Goal: Transaction & Acquisition: Purchase product/service

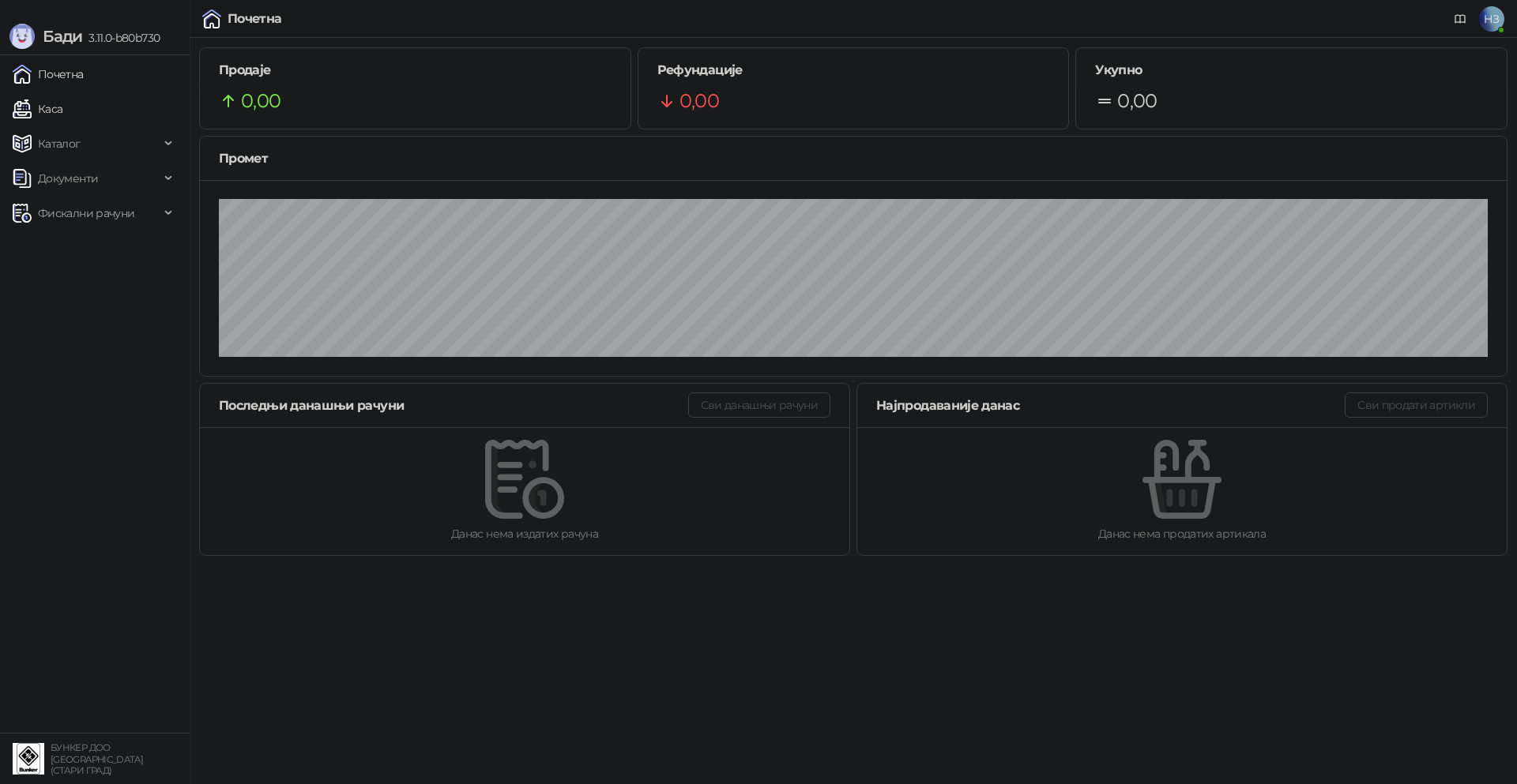
click at [62, 112] on link "Каса" at bounding box center [38, 108] width 50 height 32
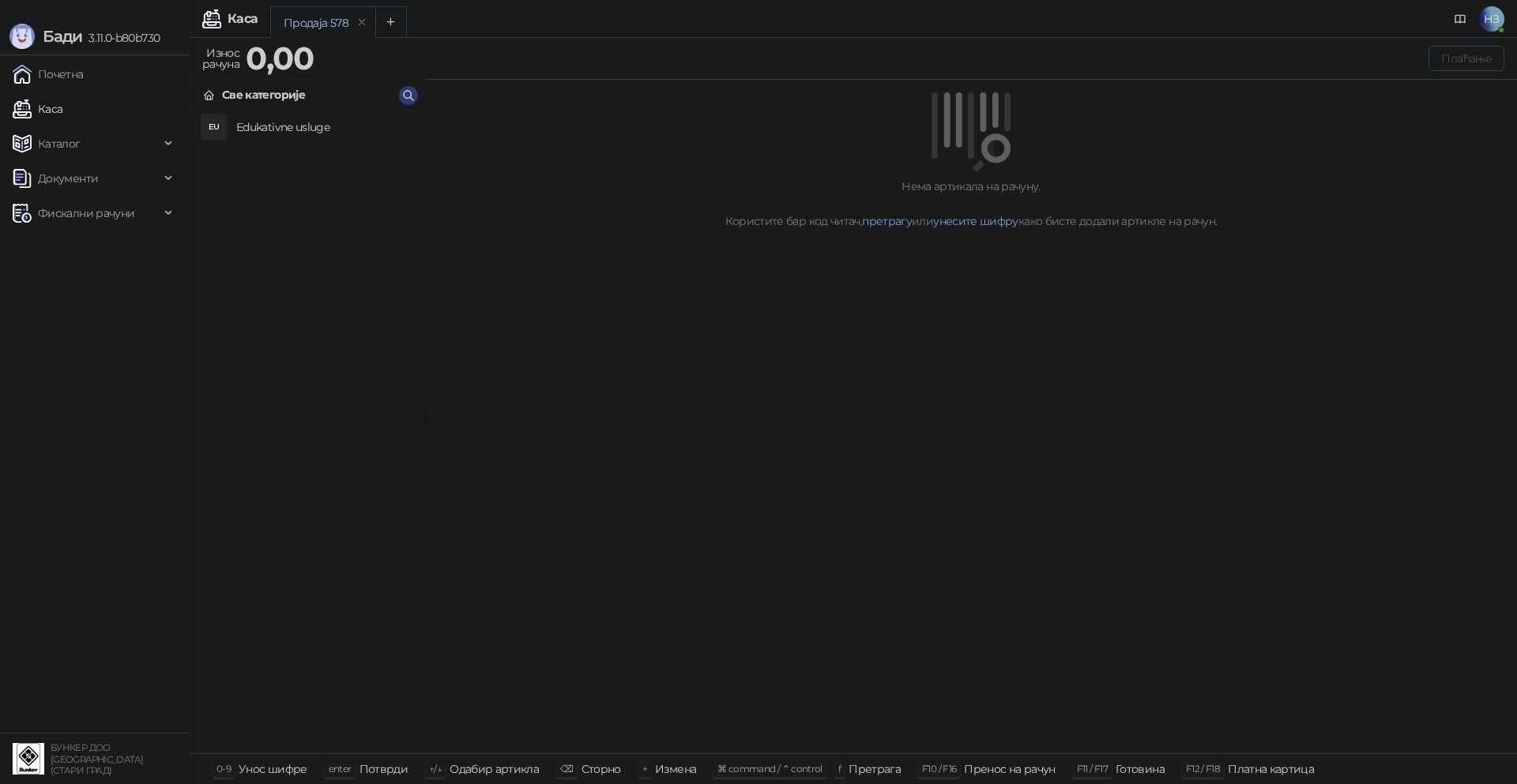
click at [276, 135] on h4 "Edukativne usluge" at bounding box center [323, 127] width 175 height 25
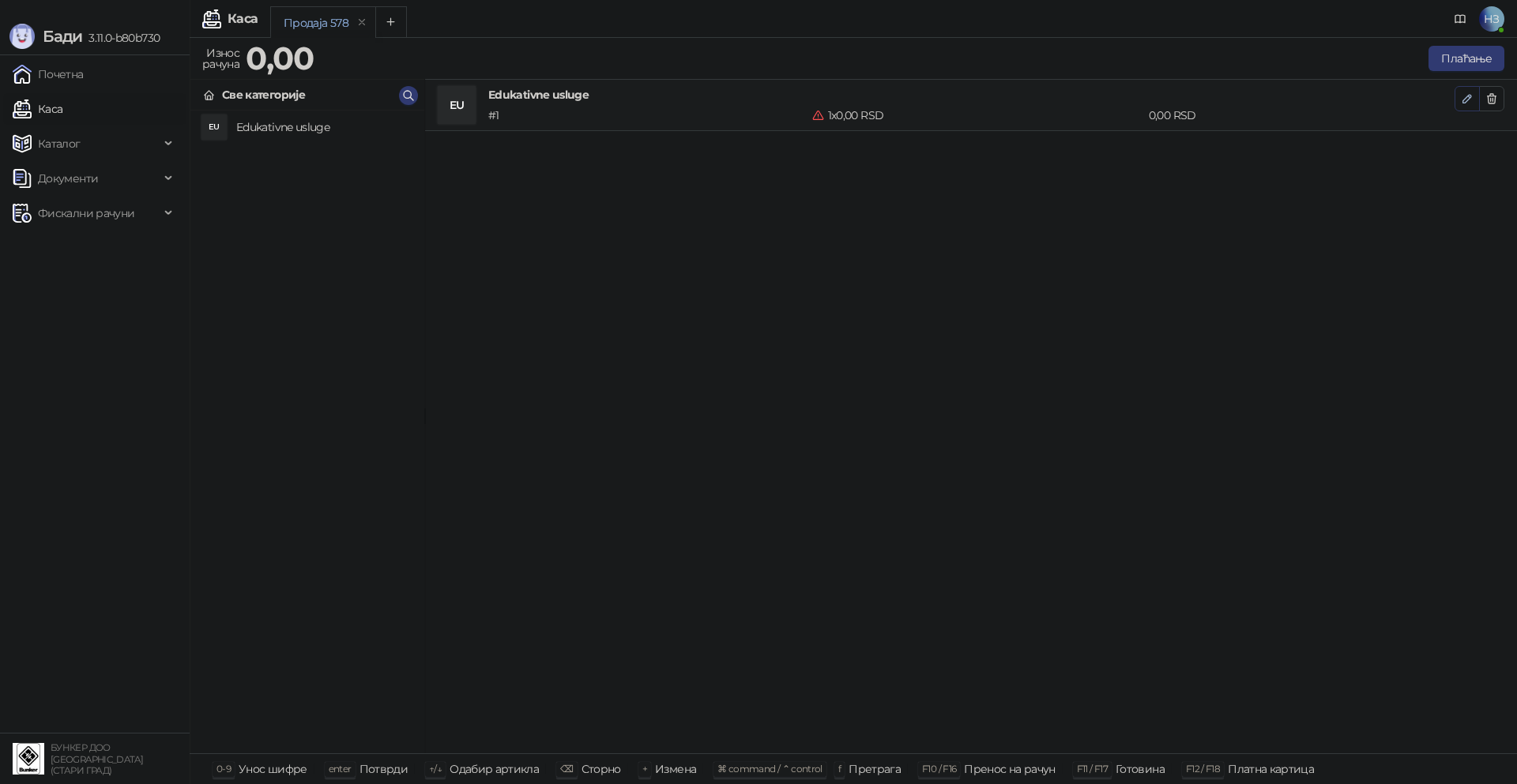
click at [1469, 99] on icon "button" at bounding box center [1468, 99] width 13 height 13
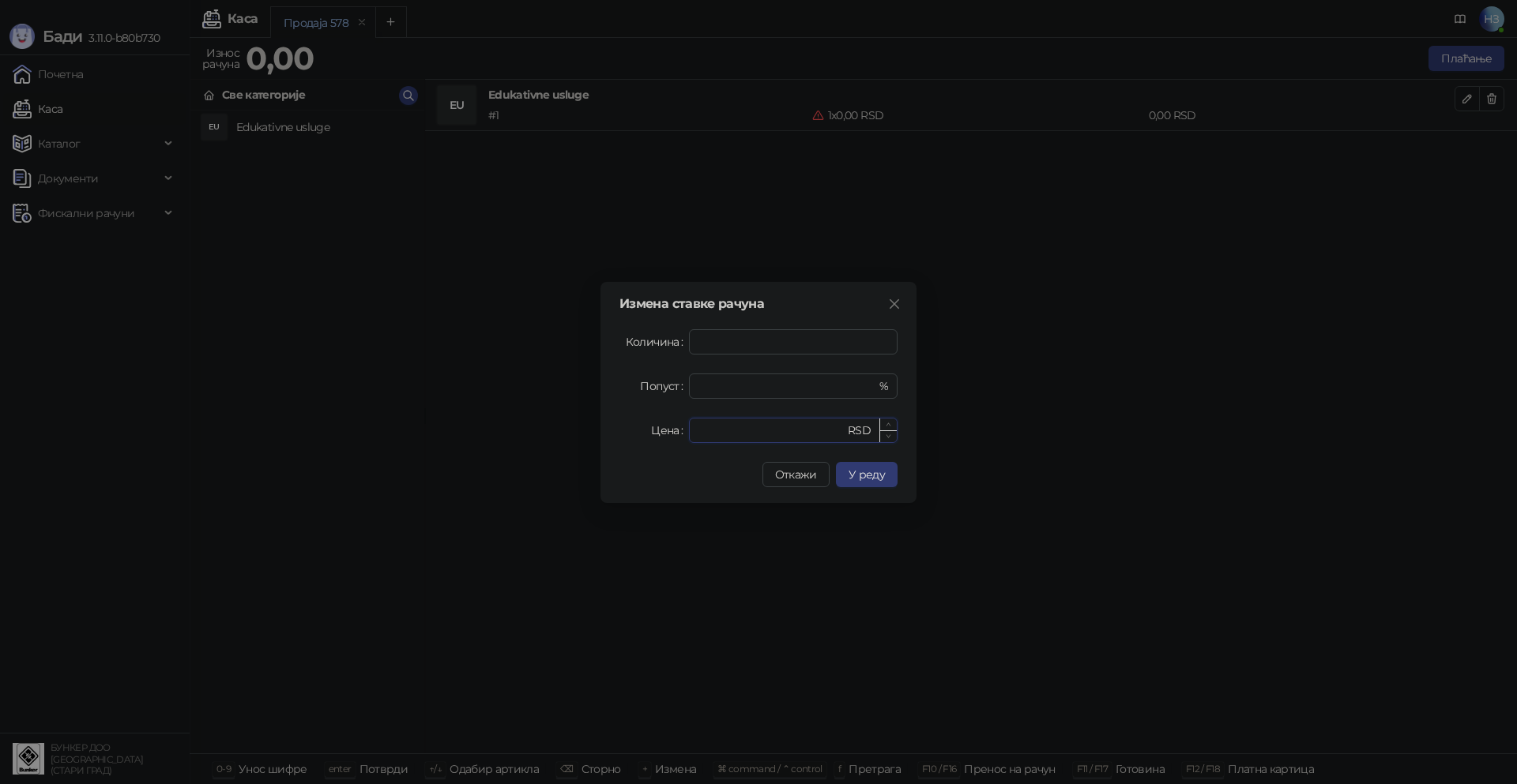
click at [712, 422] on input "*" at bounding box center [771, 430] width 146 height 23
drag, startPoint x: 697, startPoint y: 426, endPoint x: 684, endPoint y: 428, distance: 13.2
click at [692, 427] on div "* RSD" at bounding box center [793, 430] width 209 height 25
drag, startPoint x: 724, startPoint y: 432, endPoint x: 664, endPoint y: 432, distance: 60.0
click at [664, 432] on div "Цена * RSD" at bounding box center [758, 430] width 278 height 25
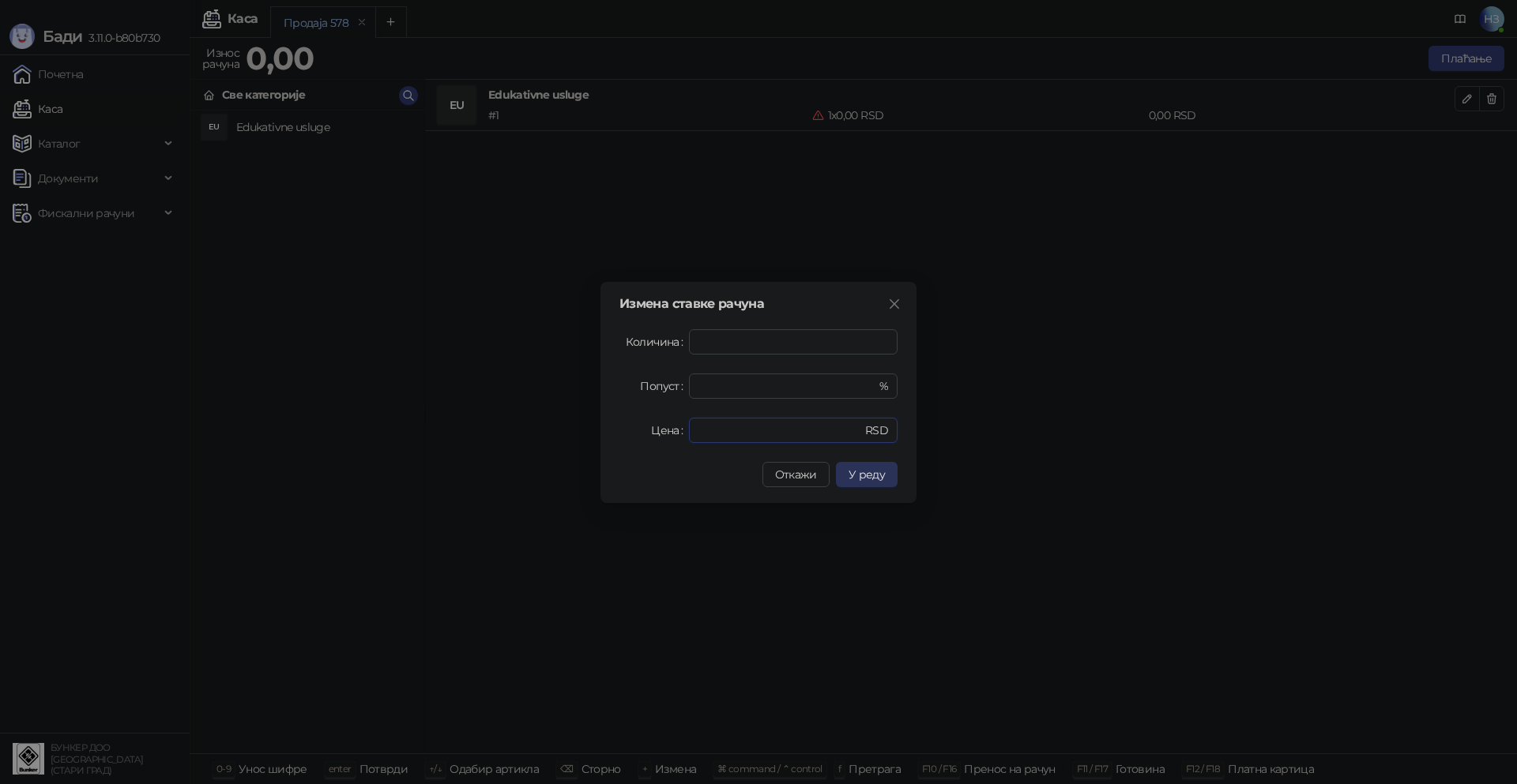
type input "****"
click at [849, 481] on span "У реду" at bounding box center [866, 474] width 36 height 15
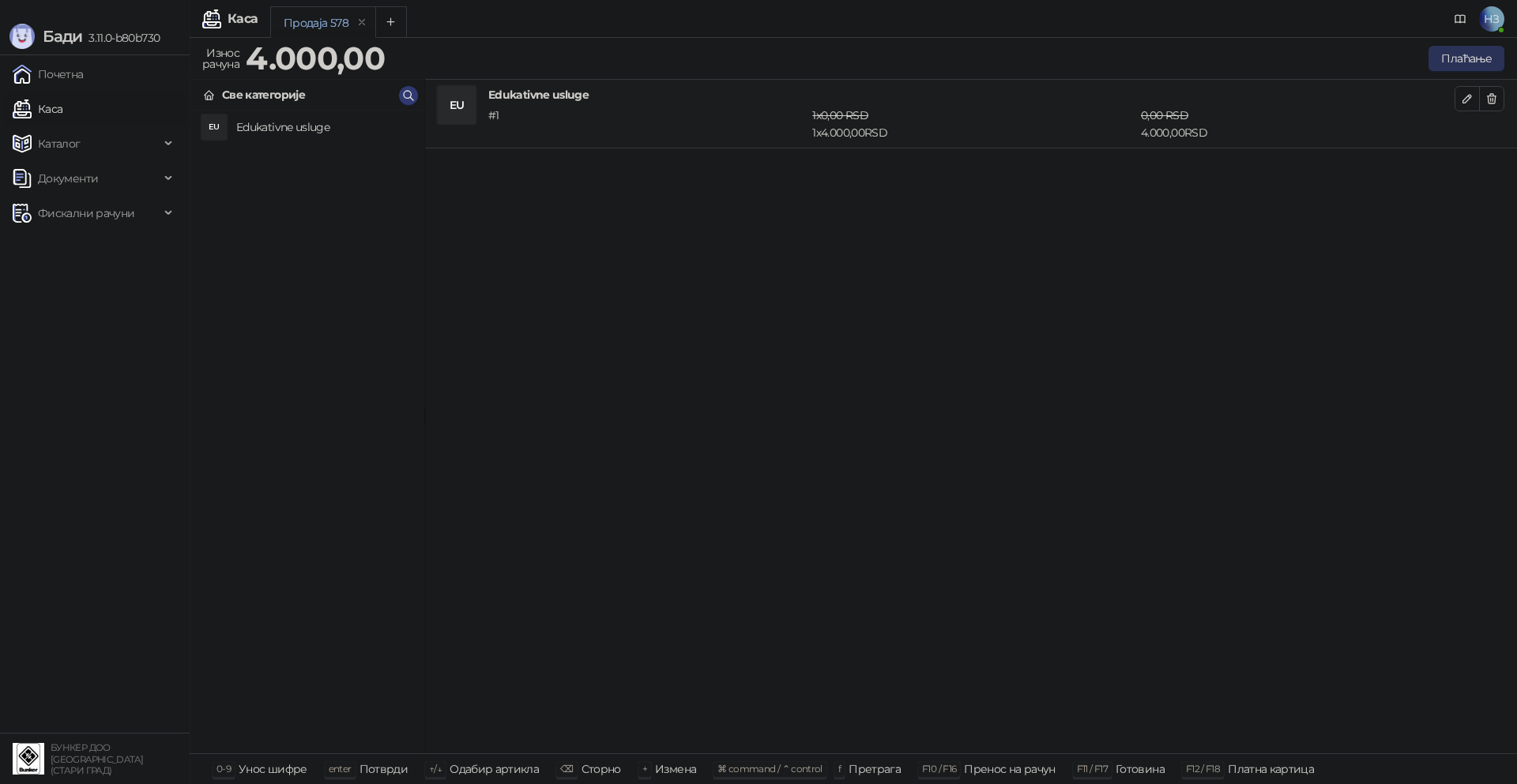
click at [1474, 53] on button "Плаћање" at bounding box center [1467, 58] width 76 height 25
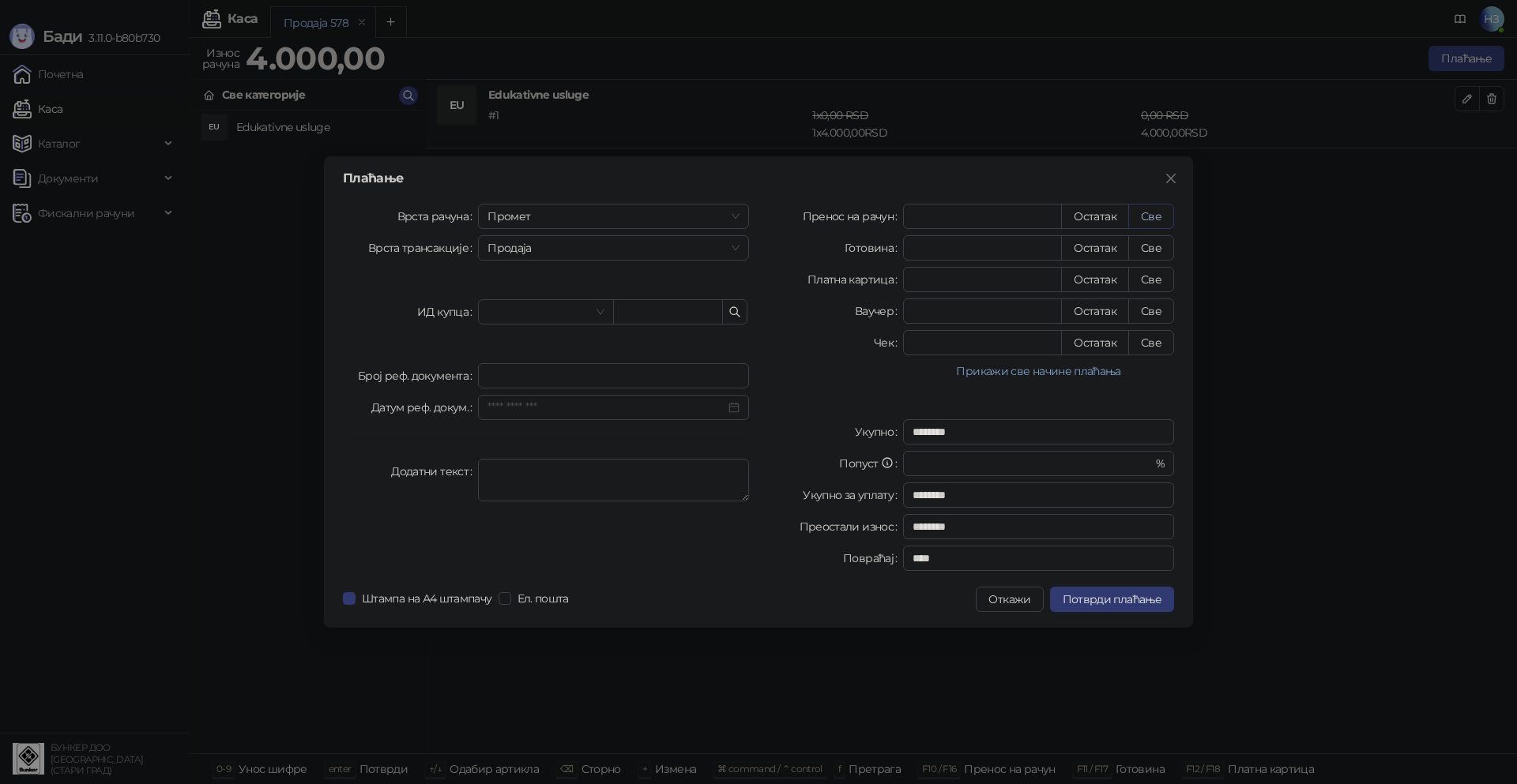
click at [1157, 213] on button "Све" at bounding box center [1151, 216] width 46 height 25
type input "****"
click at [1109, 598] on span "Потврди плаћање" at bounding box center [1112, 600] width 99 height 15
